Goal: Find contact information: Find contact information

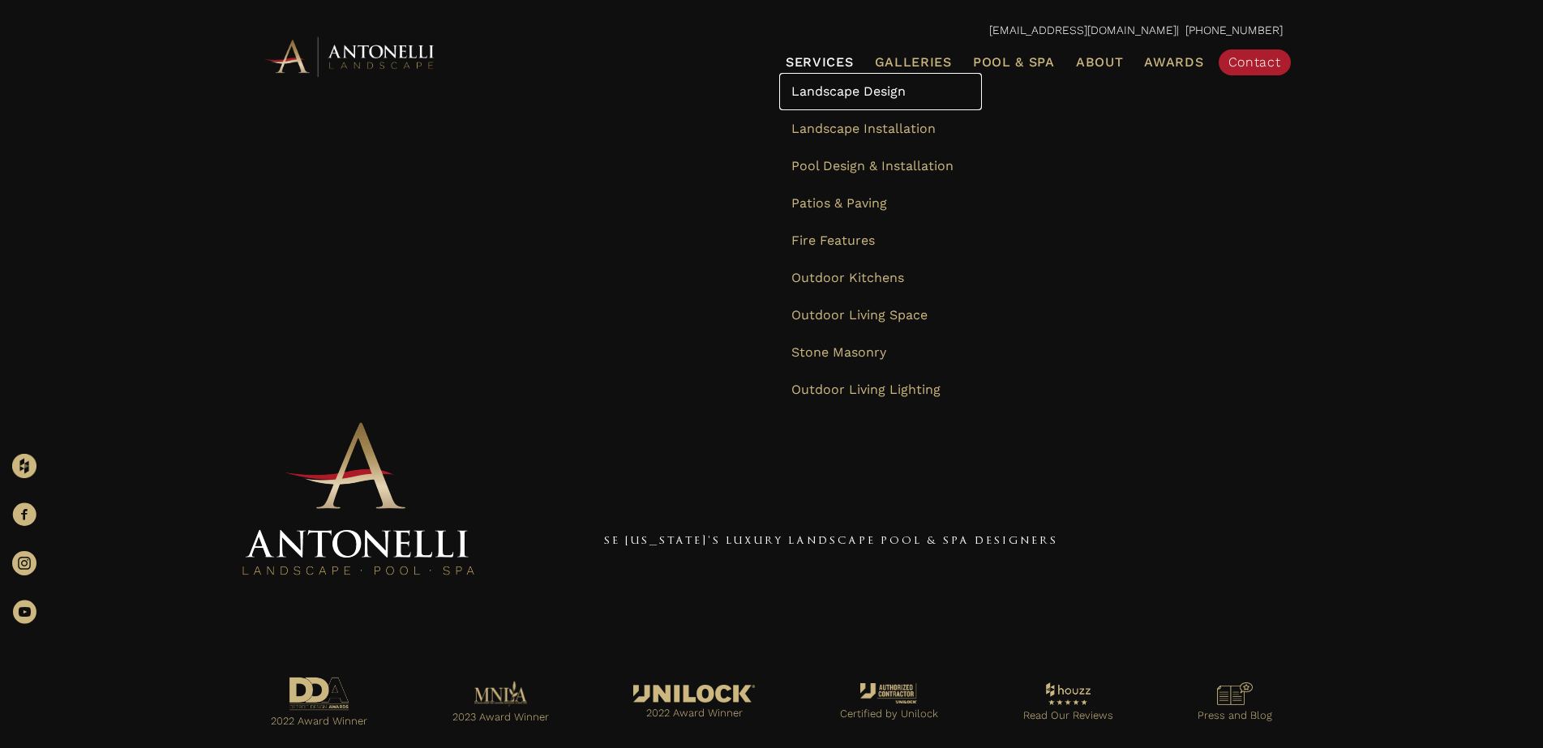
click at [811, 99] on link "Landscape Design" at bounding box center [880, 91] width 203 height 37
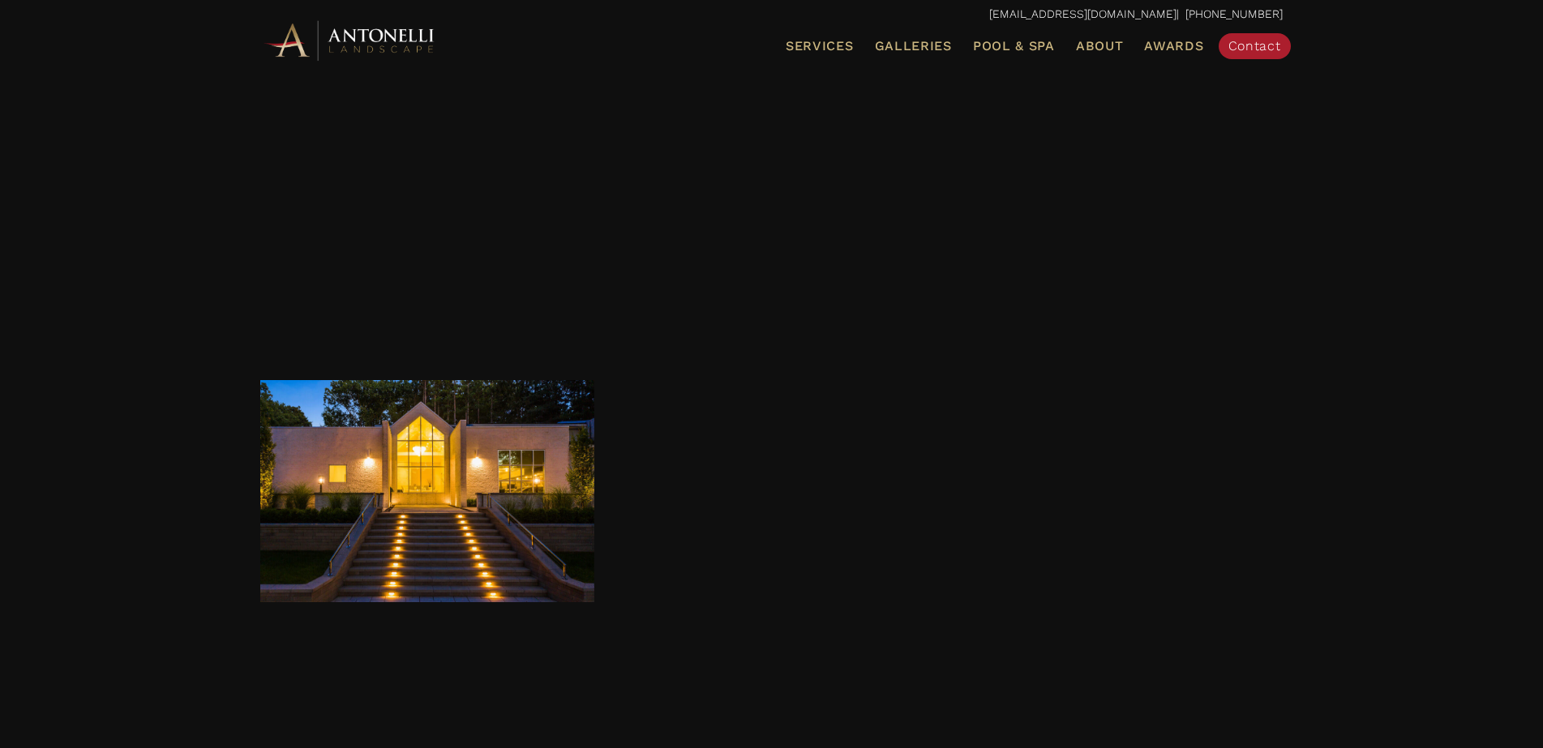
scroll to position [7298, 0]
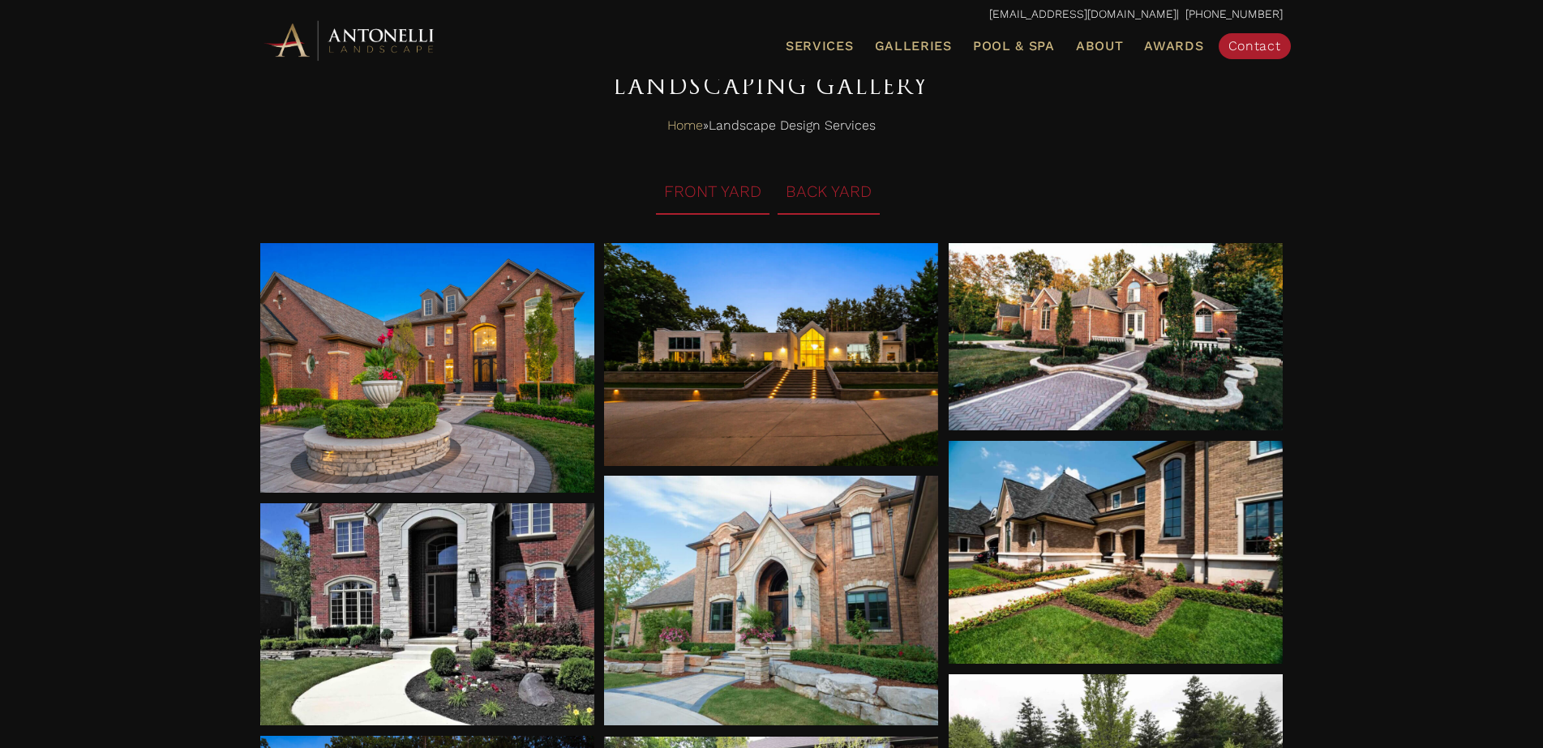
click at [868, 208] on li "BACK YARD" at bounding box center [829, 192] width 102 height 45
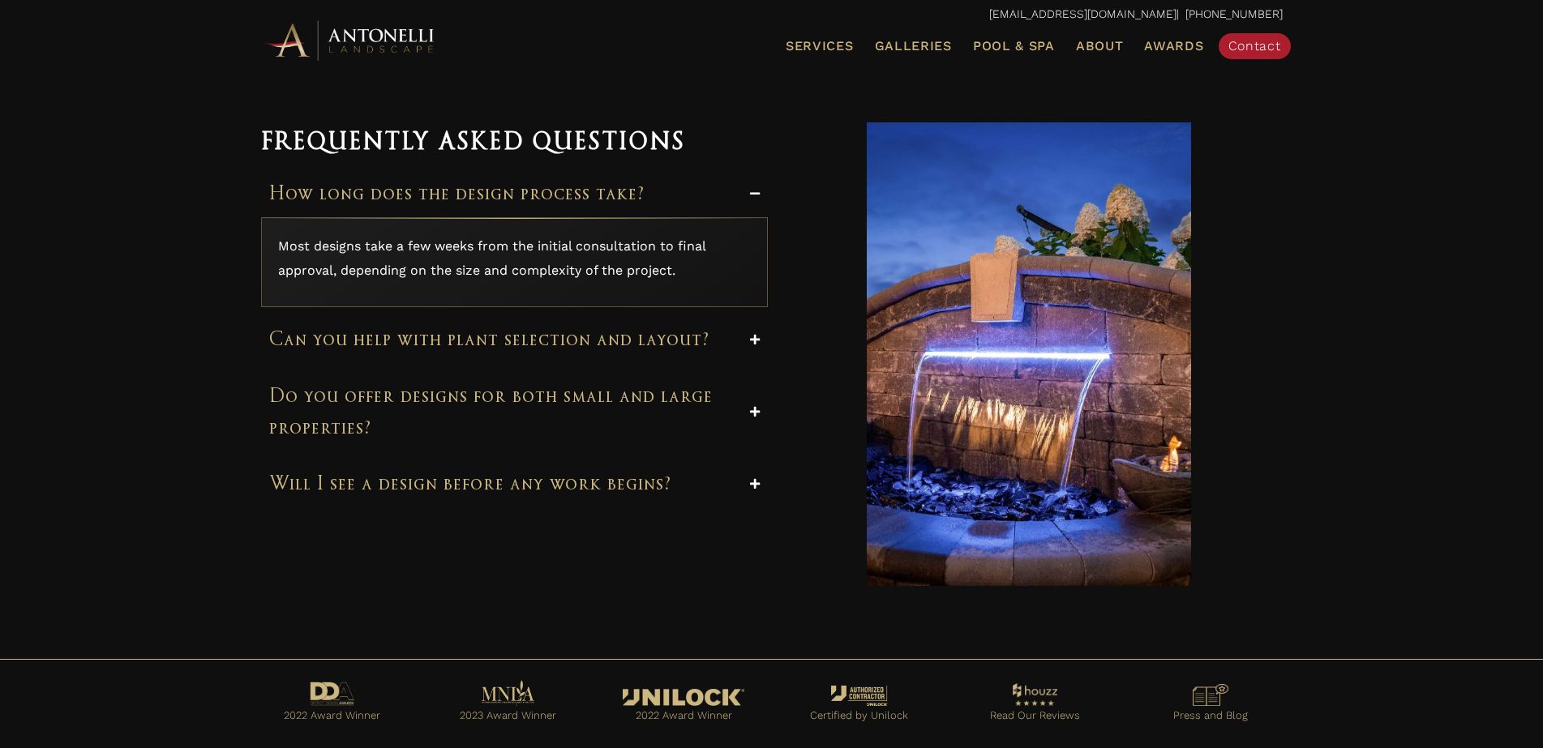
scroll to position [12121, 0]
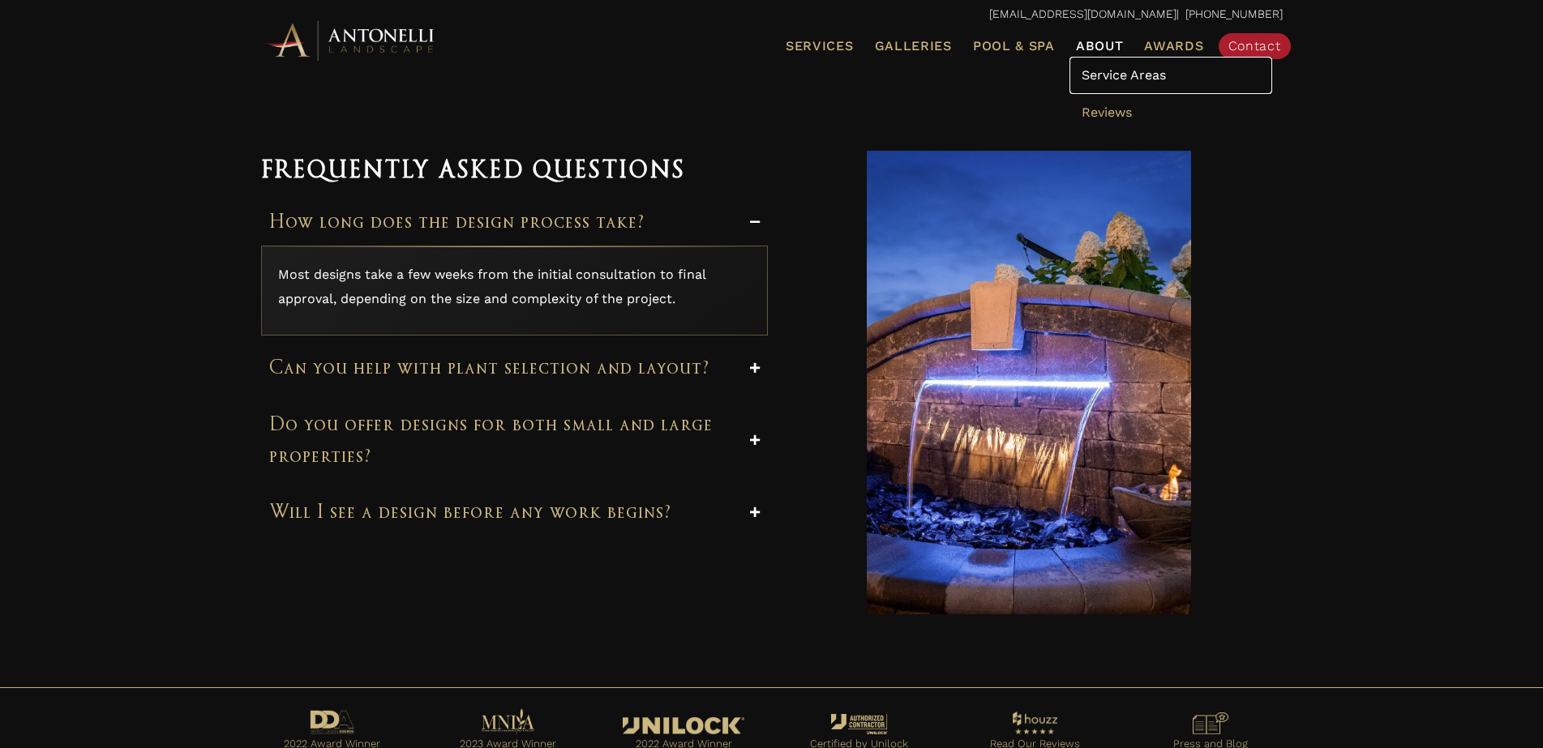
click at [1125, 69] on span "Service Areas" at bounding box center [1124, 74] width 84 height 15
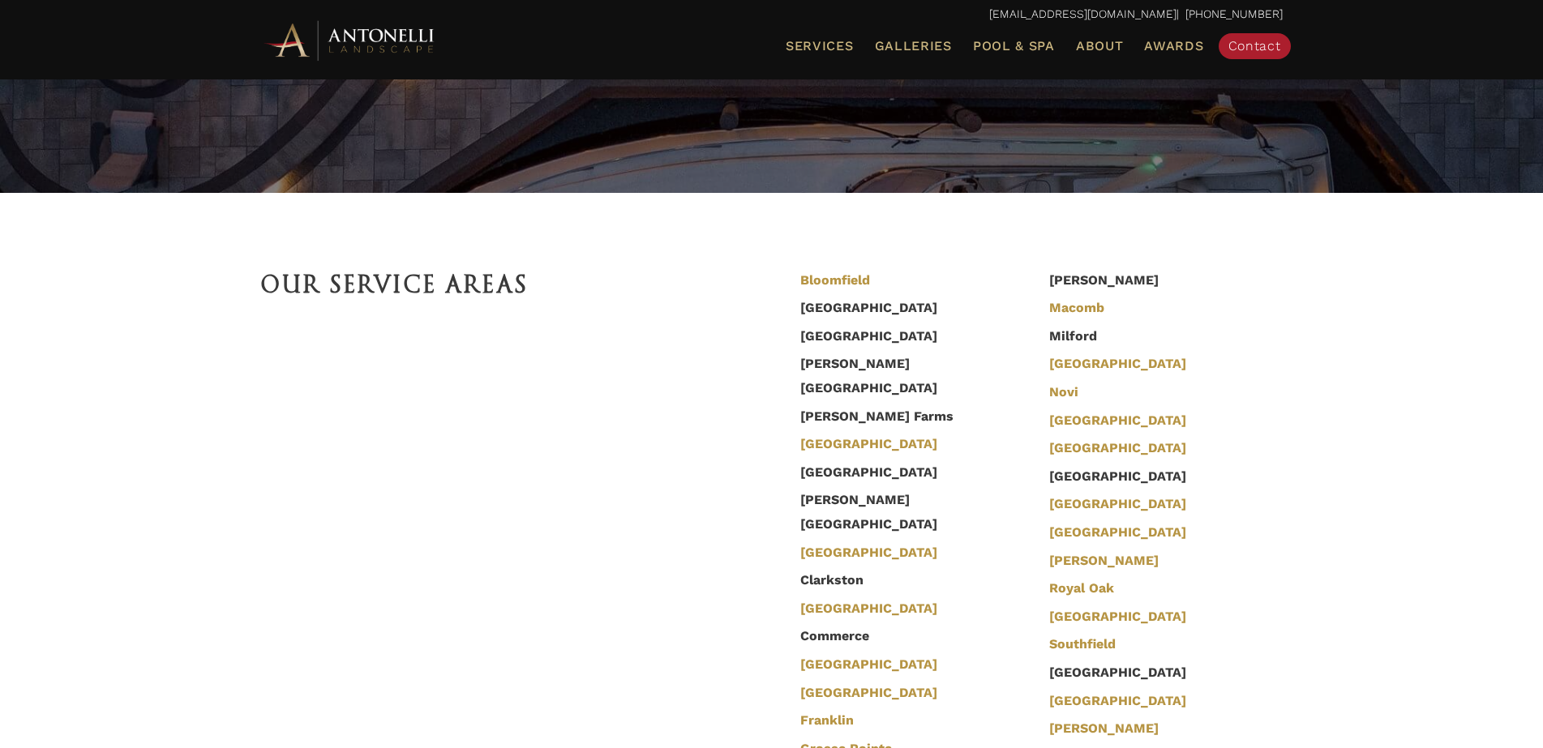
scroll to position [26, 0]
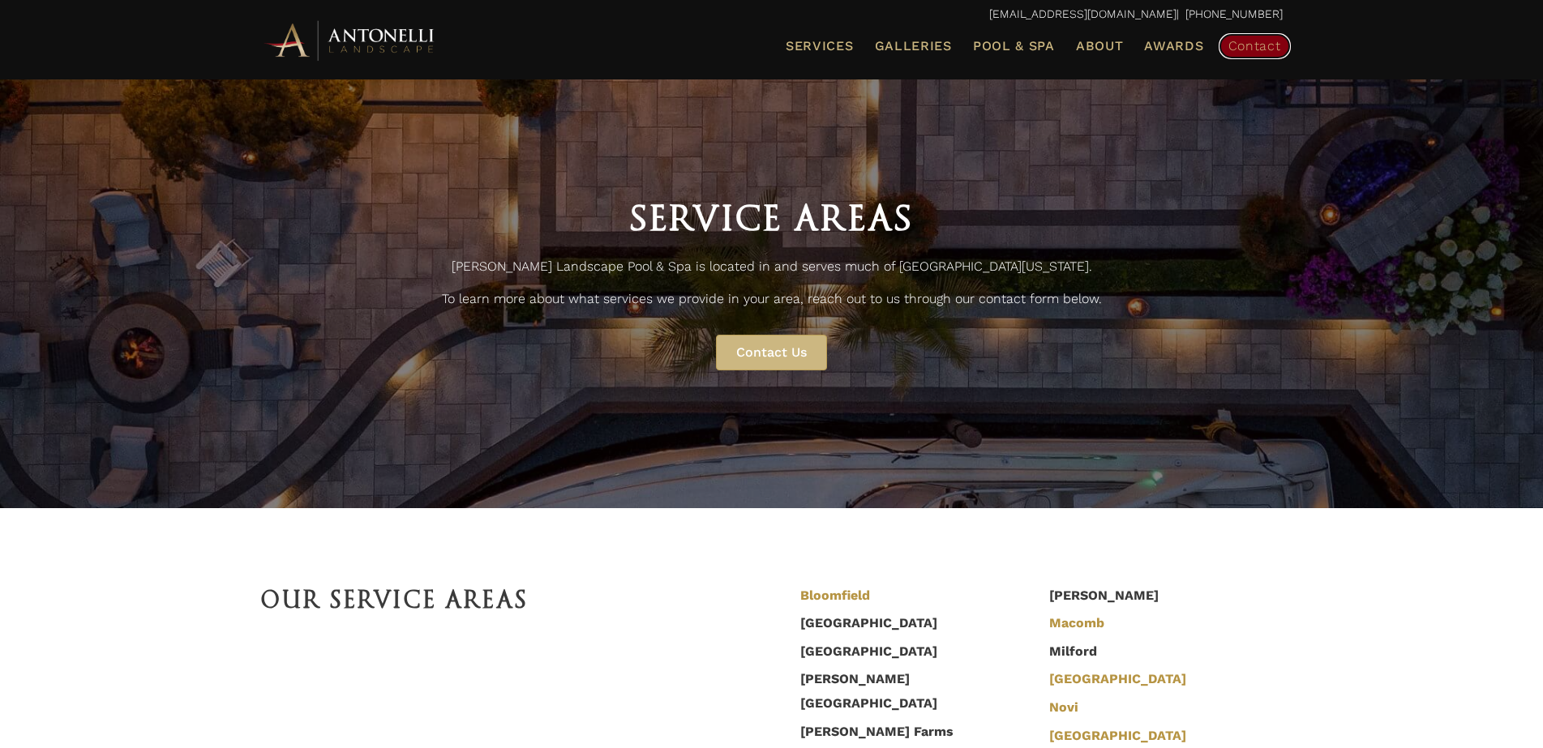
click at [1237, 42] on span "Contact" at bounding box center [1255, 45] width 53 height 15
